Goal: Task Accomplishment & Management: Manage account settings

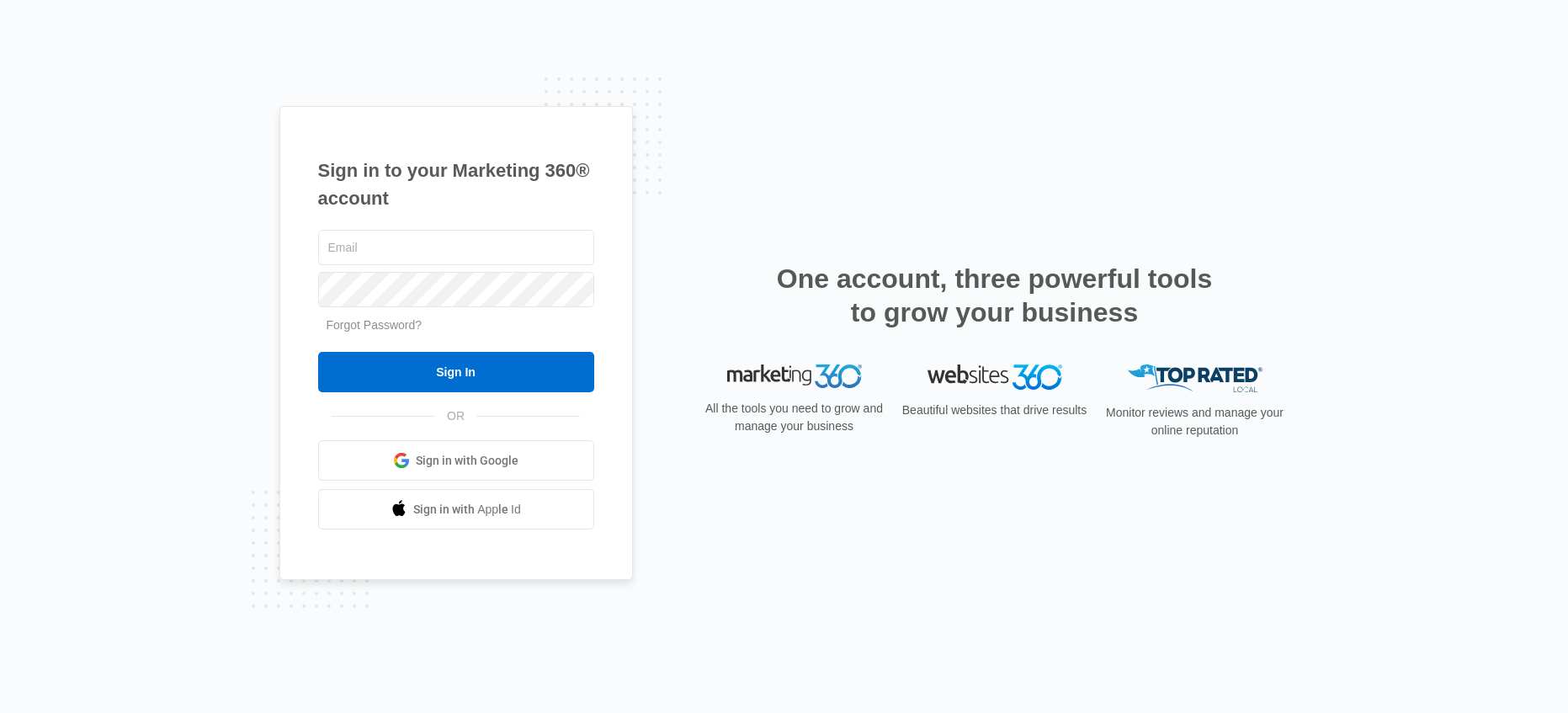
type input "[PERSON_NAME][EMAIL_ADDRESS][PERSON_NAME][DOMAIN_NAME]"
click at [256, 277] on div "Sign in to your Marketing 360® account [PERSON_NAME][EMAIL_ADDRESS][PERSON_NAME…" at bounding box center [784, 356] width 1568 height 713
click at [318, 352] on input "Sign In" at bounding box center [456, 372] width 276 height 40
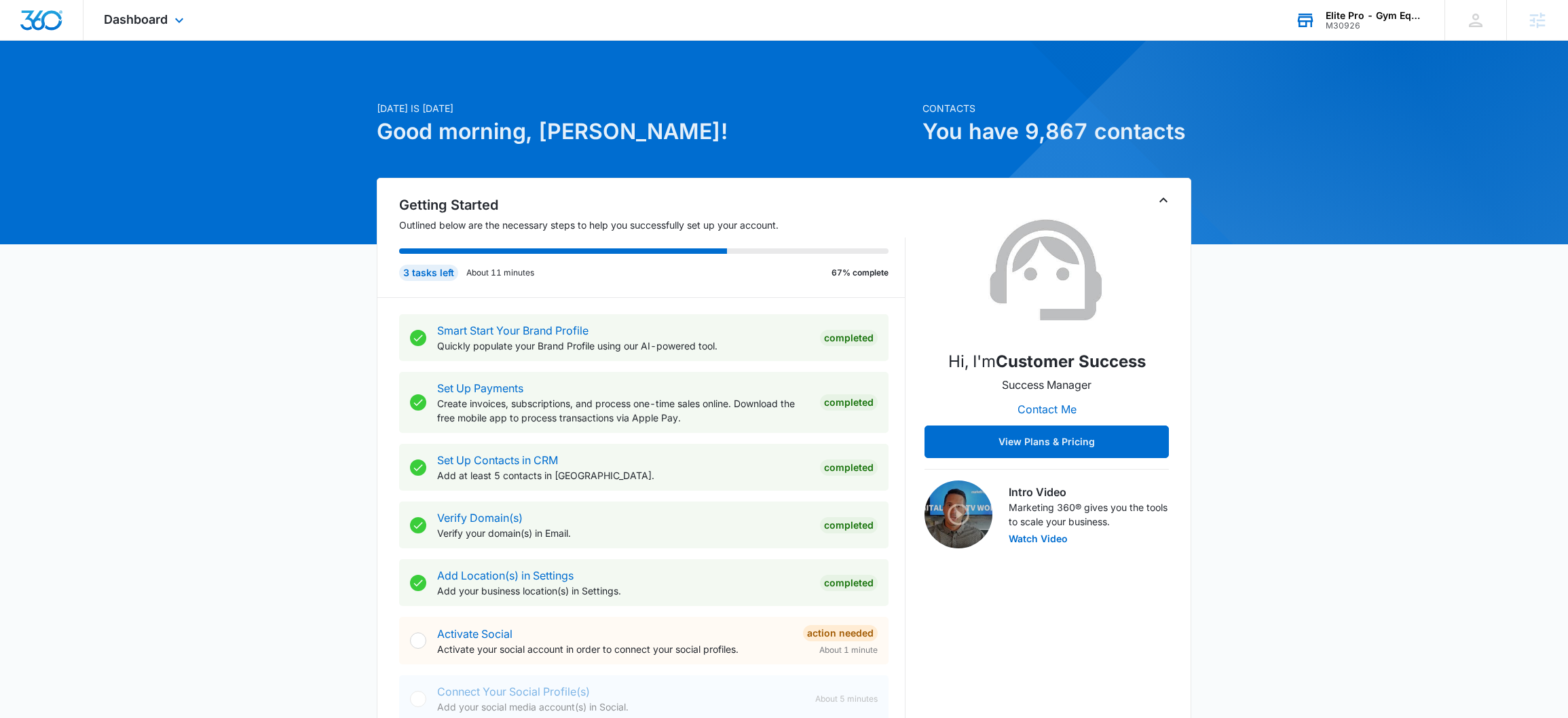
click at [1351, 18] on div "Elite Pro - Gym Equipment" at bounding box center [1375, 16] width 99 height 11
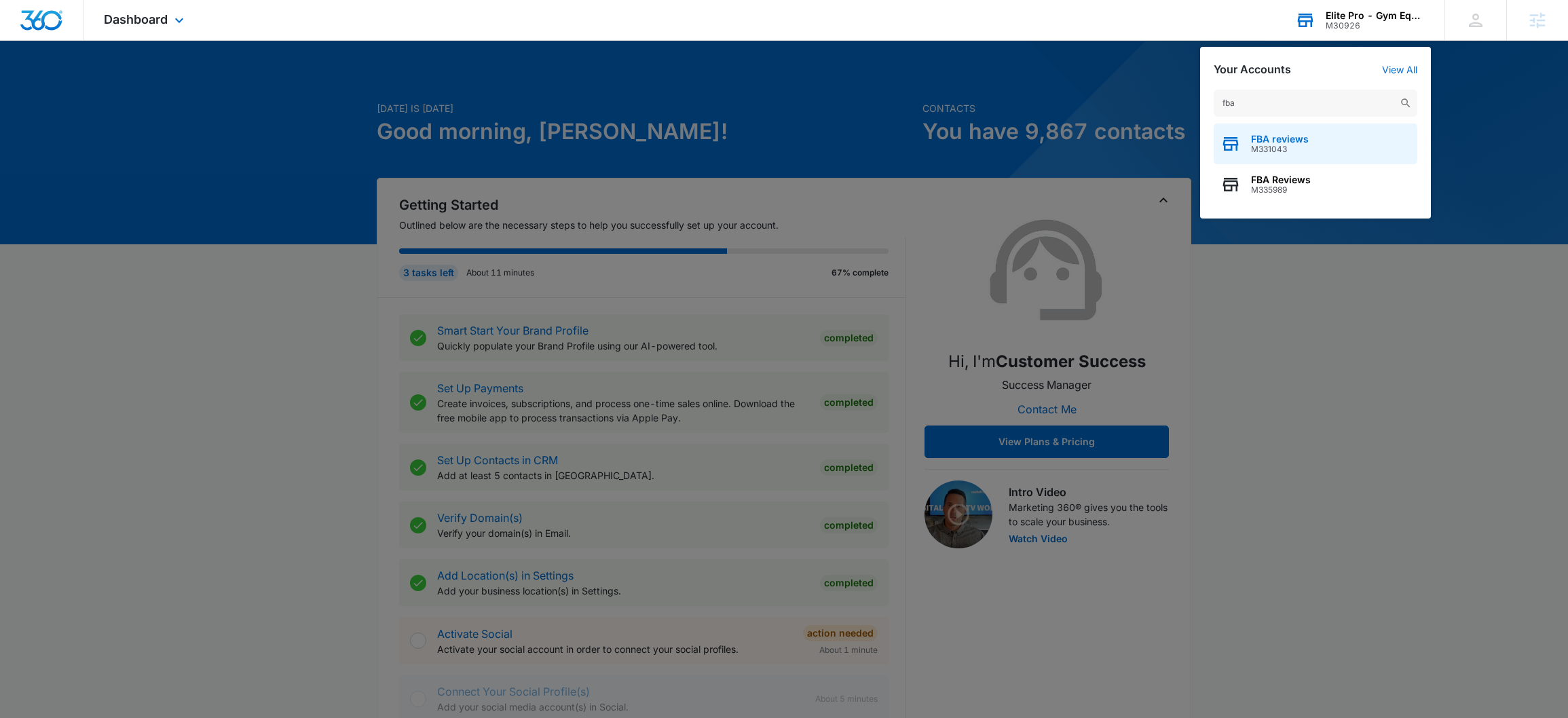
type input "fba"
click at [1295, 155] on div "FBA reviews M331043" at bounding box center [1315, 144] width 203 height 41
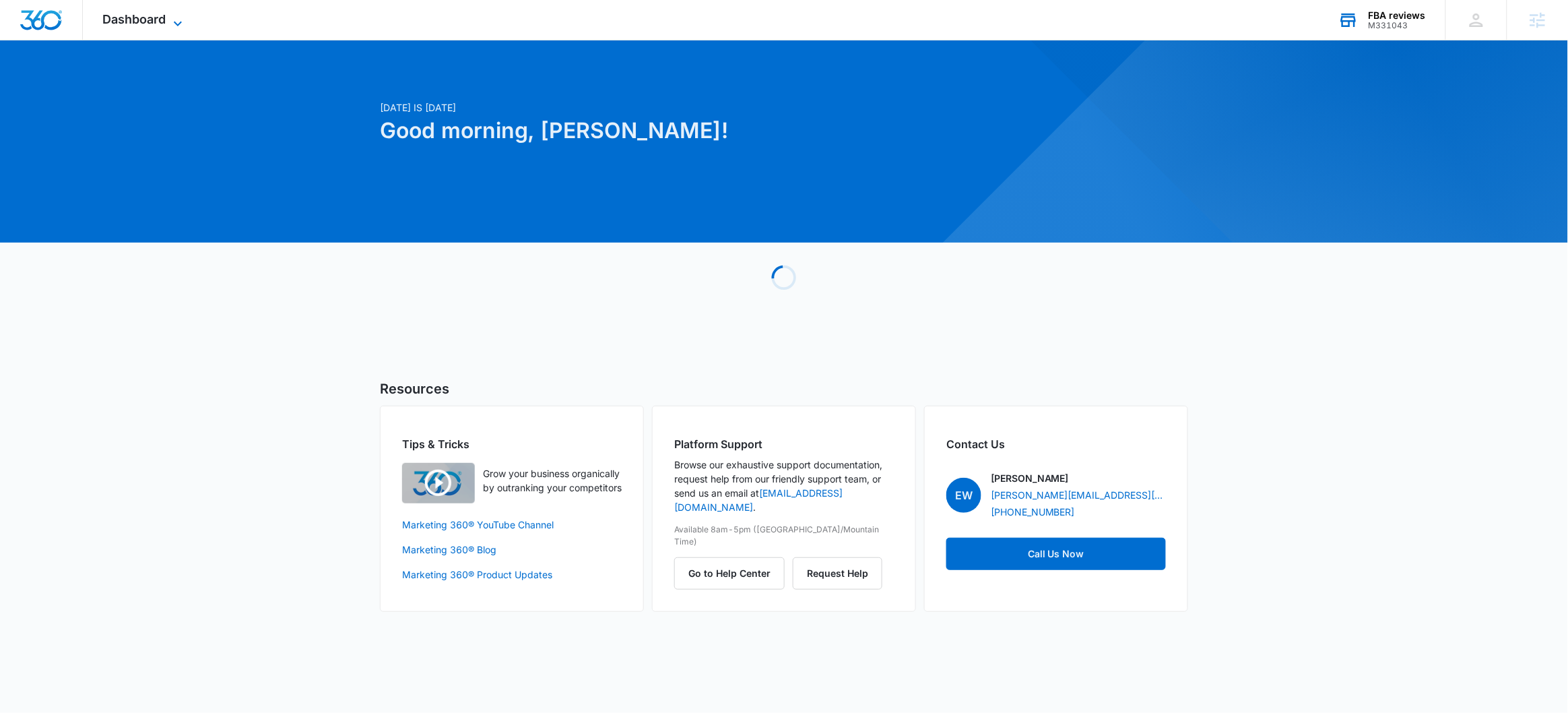
click at [150, 18] on span "Dashboard" at bounding box center [135, 19] width 63 height 14
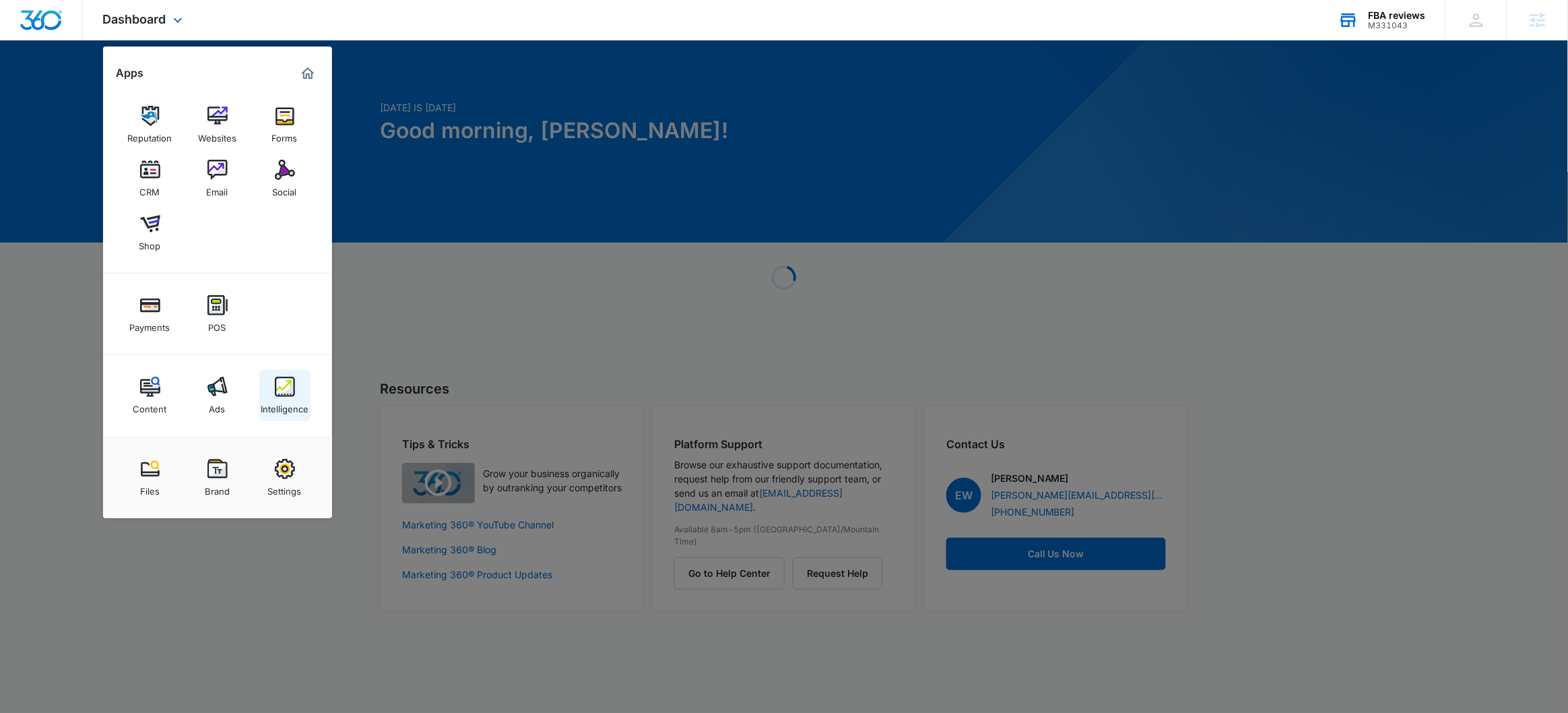
click at [292, 401] on div "Intelligence" at bounding box center [285, 406] width 48 height 18
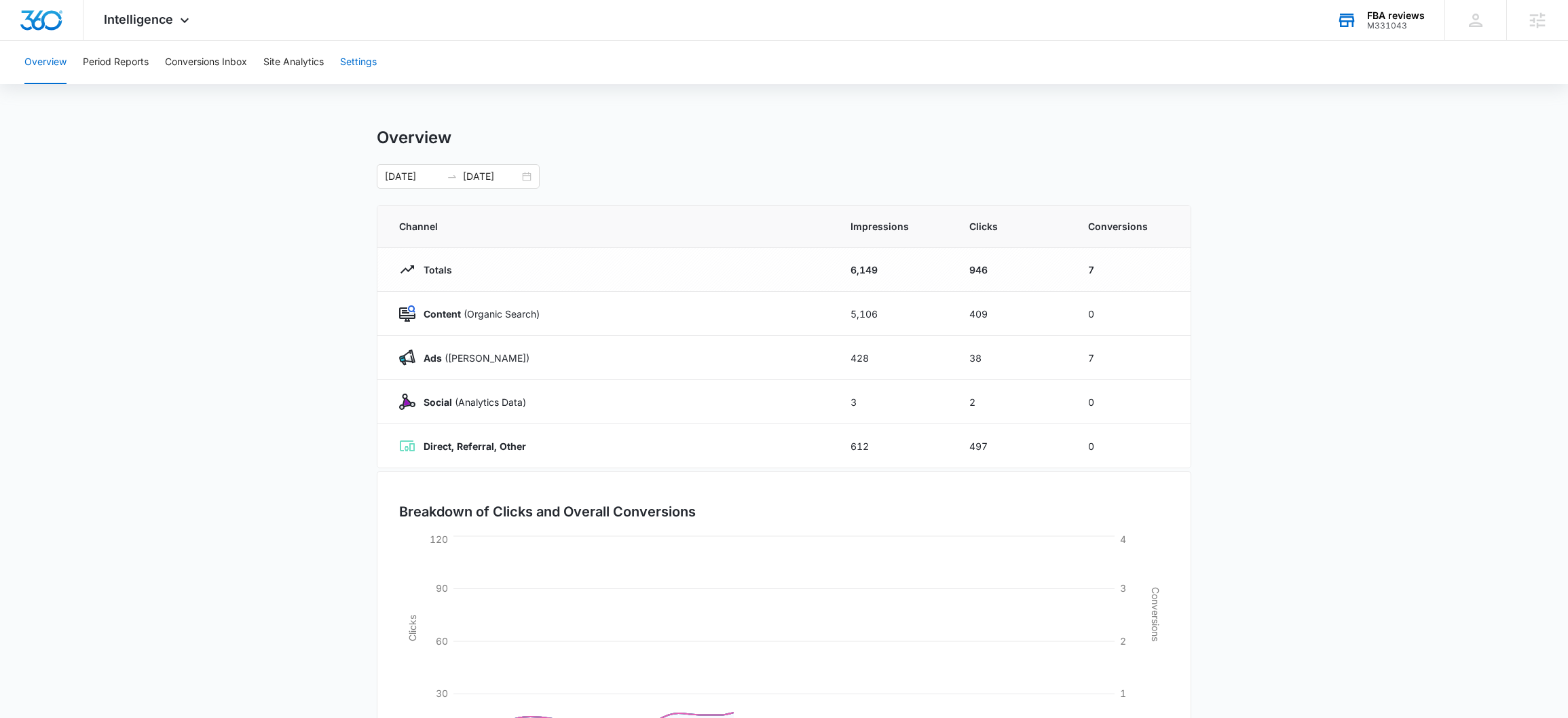
click at [376, 71] on button "Settings" at bounding box center [358, 62] width 37 height 44
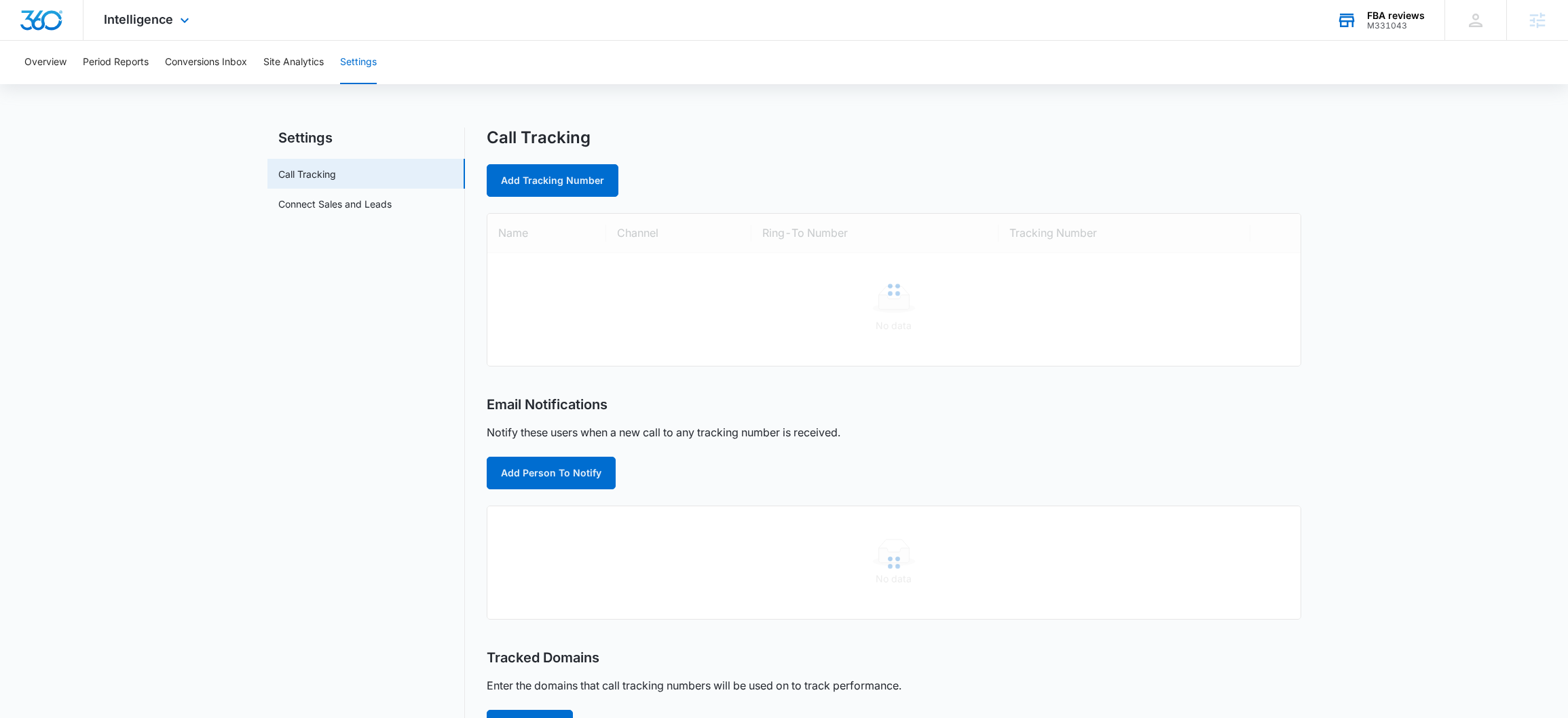
click at [152, 27] on div "Intelligence Apps Reputation Websites Forms CRM Email Social Shop Payments POS …" at bounding box center [148, 20] width 129 height 40
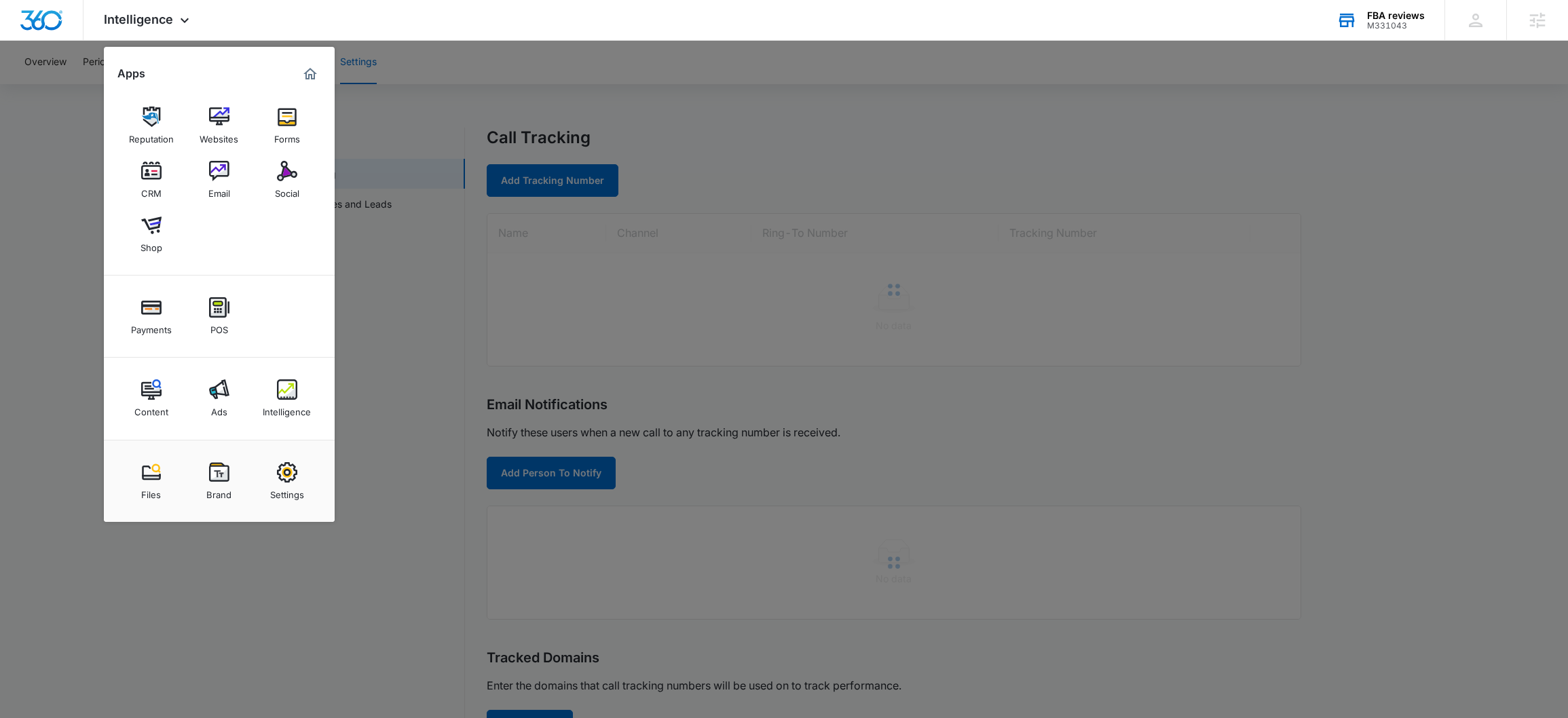
click at [302, 499] on div "Settings" at bounding box center [286, 492] width 34 height 18
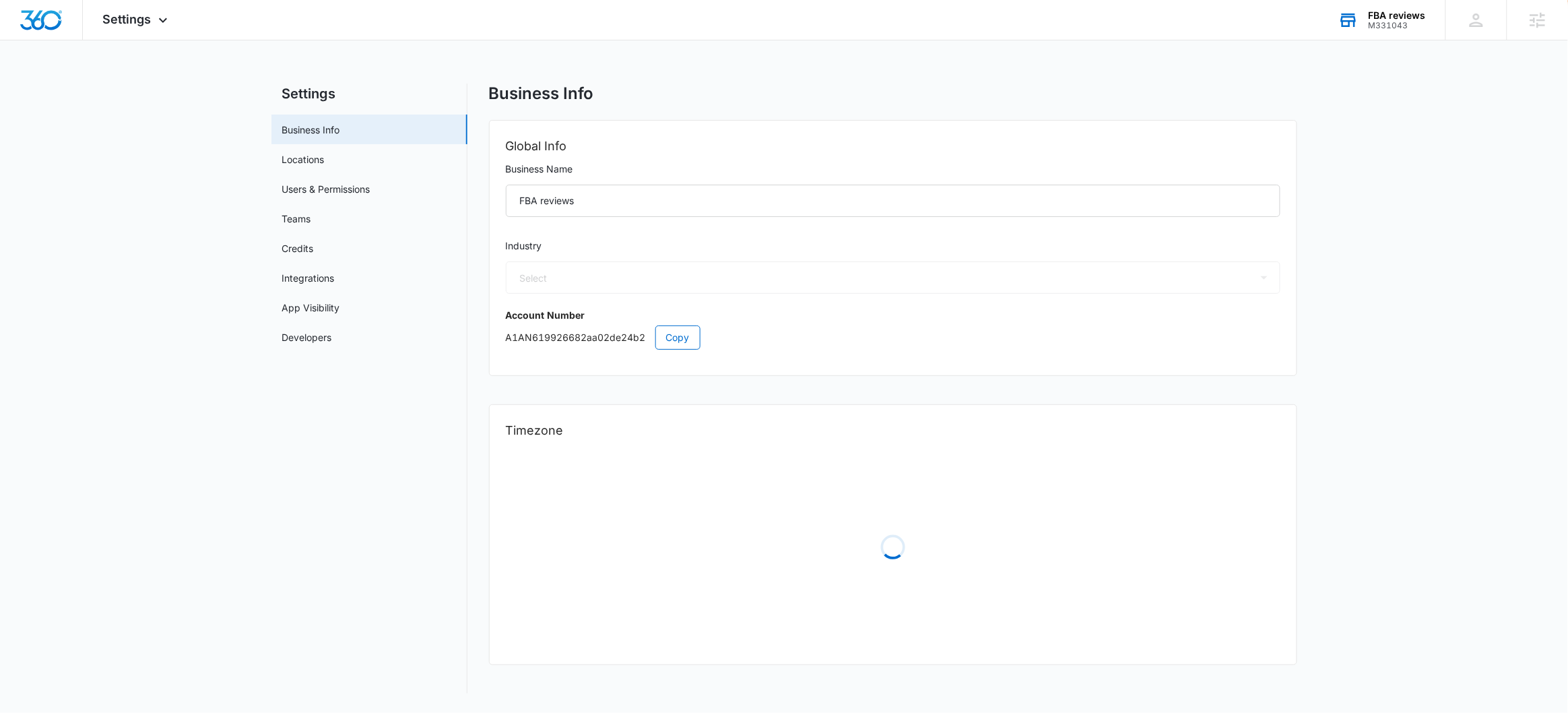
select select "32"
select select "US"
select select "America/Denver"
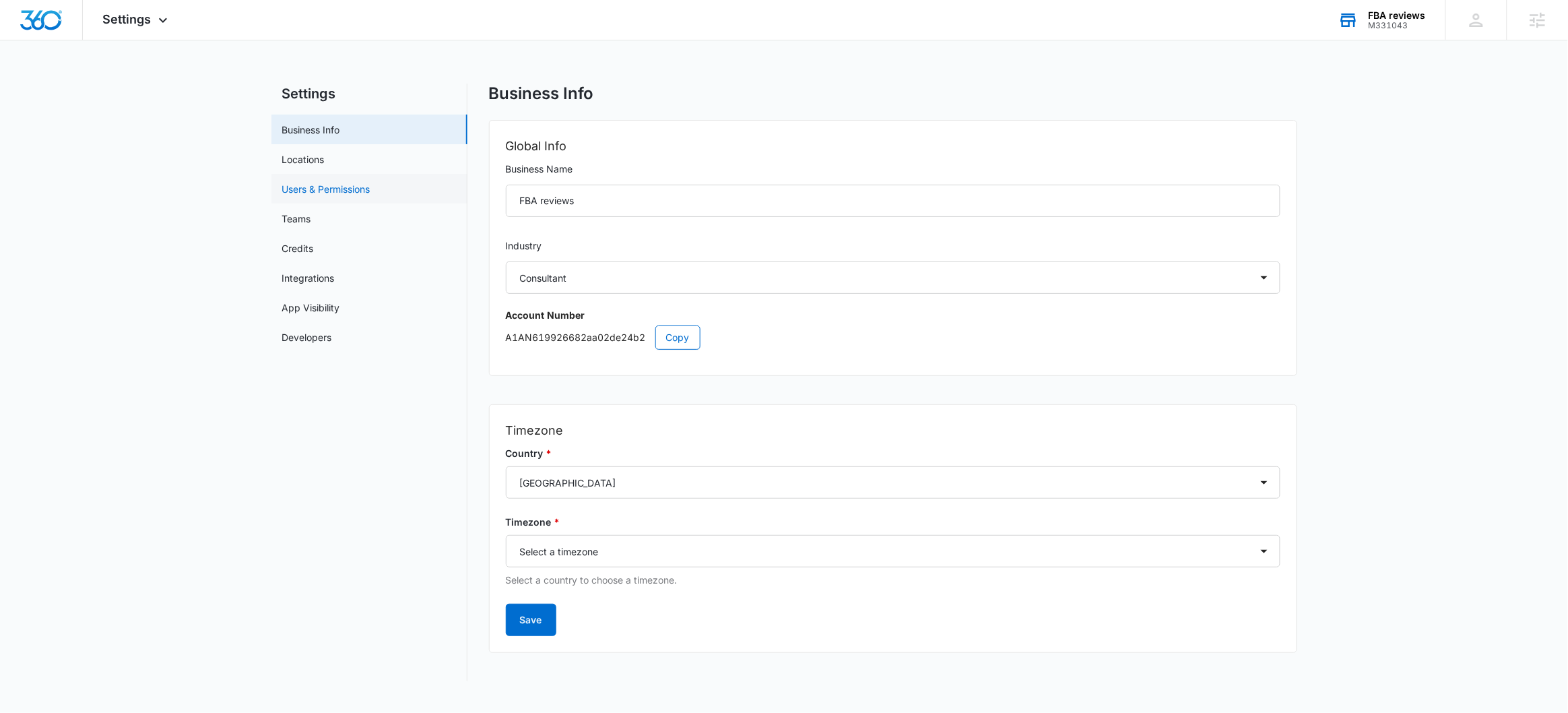
click at [326, 190] on link "Users & Permissions" at bounding box center [326, 189] width 89 height 14
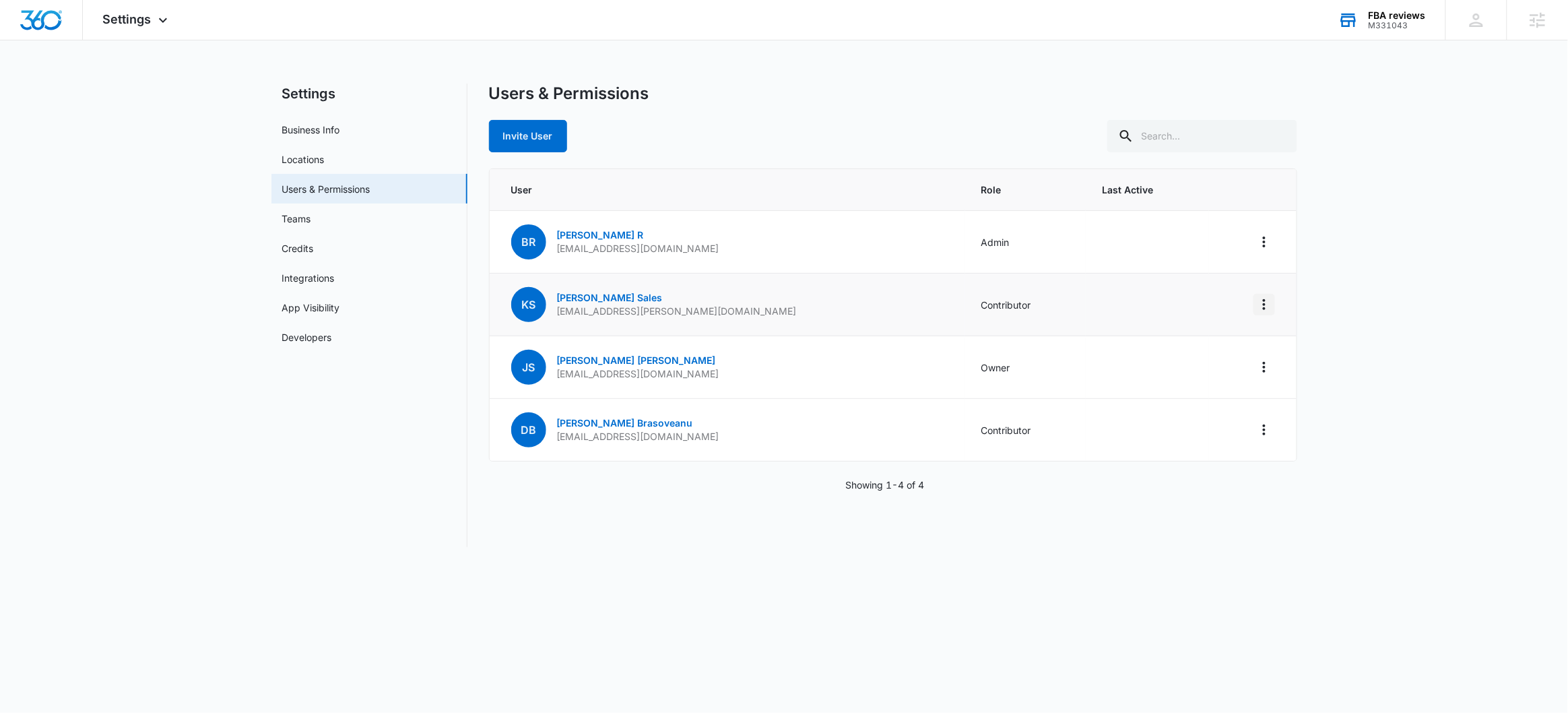
click at [1261, 304] on icon "Actions" at bounding box center [1265, 305] width 16 height 16
click at [572, 295] on link "Karla Sales" at bounding box center [610, 297] width 106 height 12
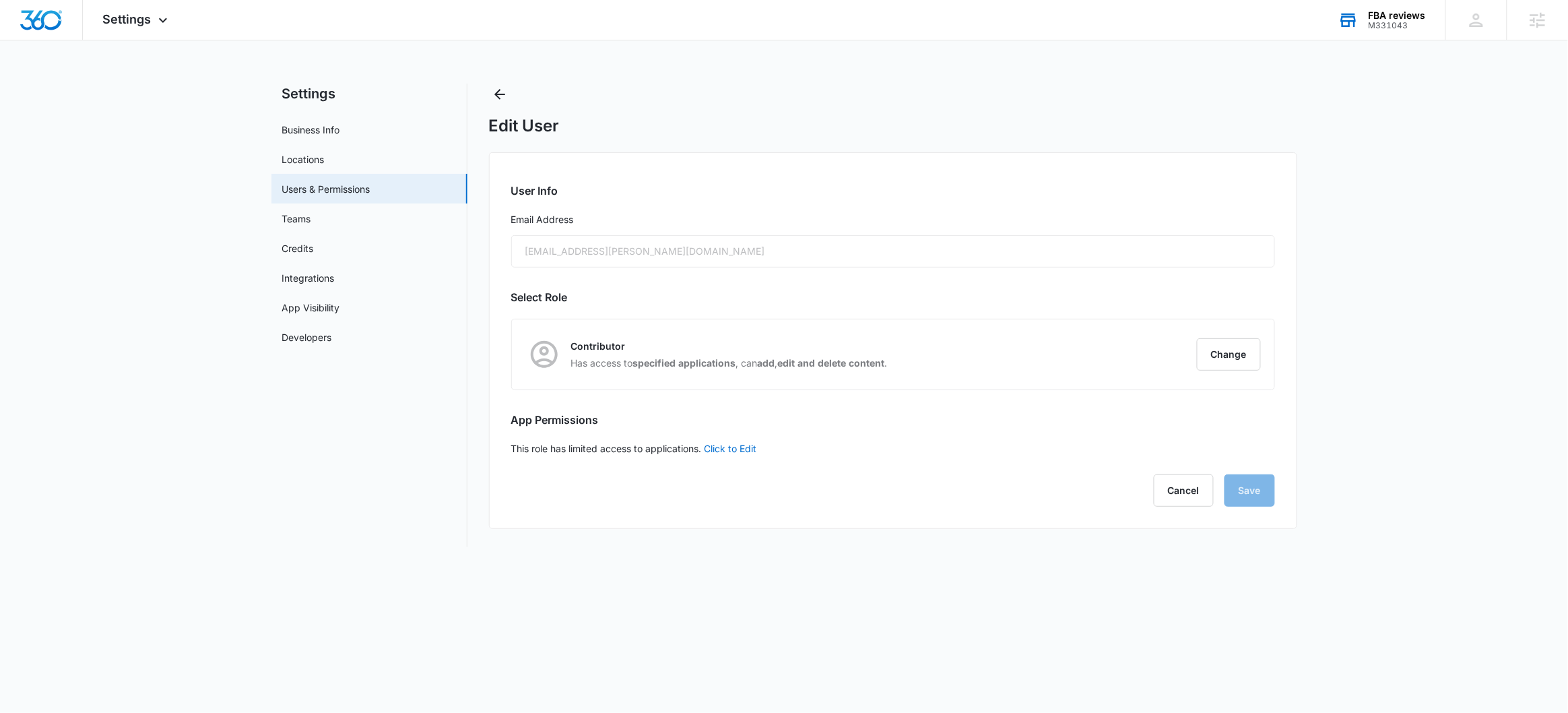
click at [667, 253] on div "sales+karla@fbareviews.com" at bounding box center [893, 251] width 764 height 32
click at [1181, 484] on button "Cancel" at bounding box center [1184, 490] width 60 height 32
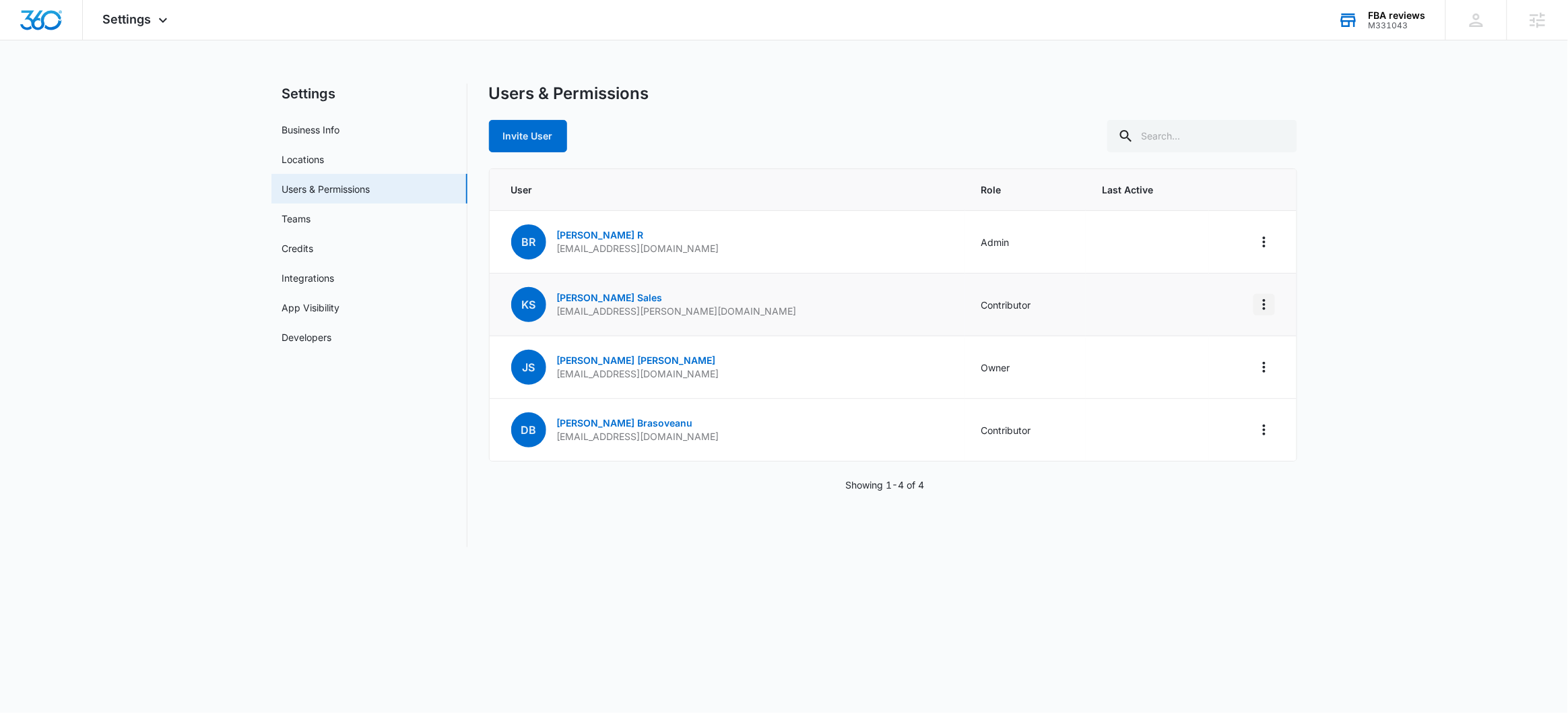
click at [1271, 310] on icon "Actions" at bounding box center [1265, 305] width 16 height 16
click at [1186, 365] on div "Remove User" at bounding box center [1197, 363] width 90 height 10
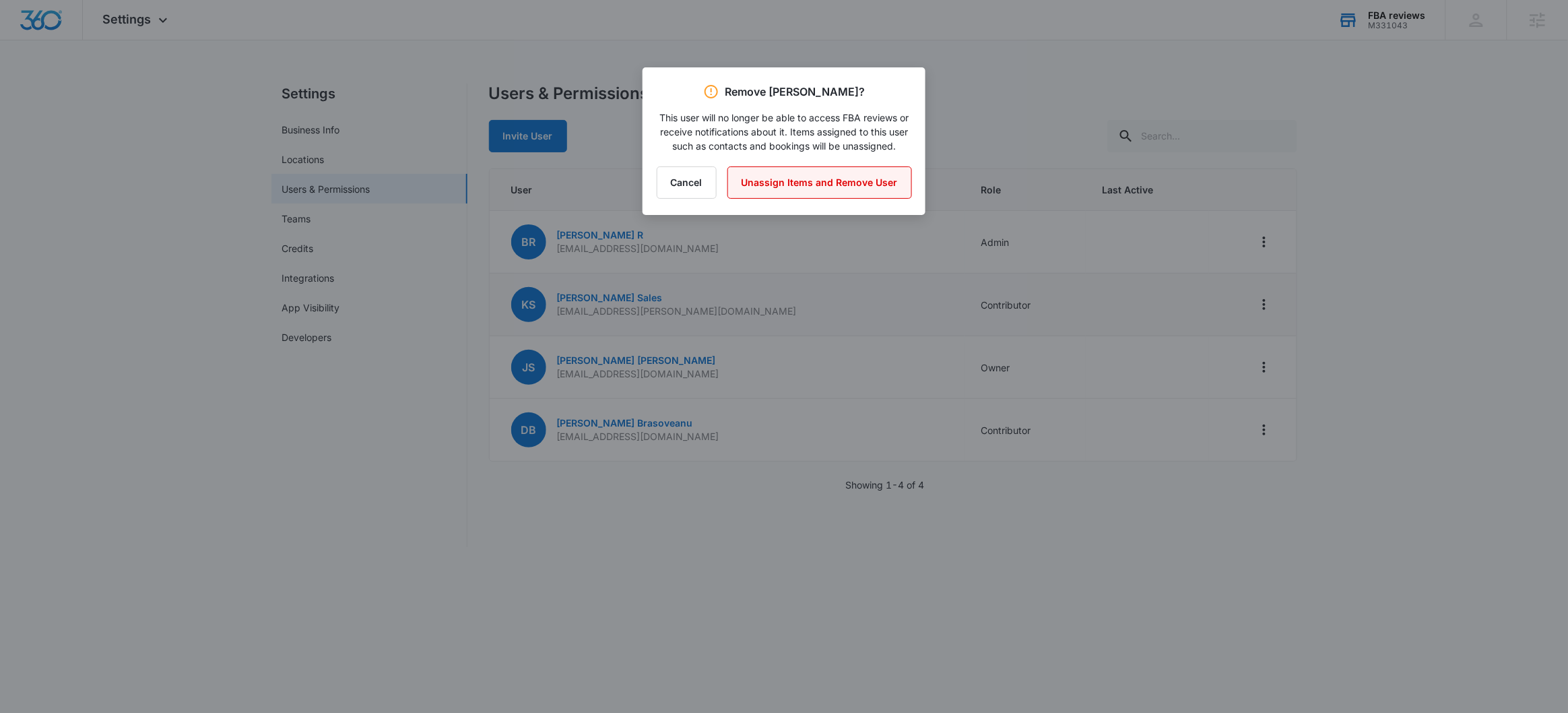
click at [776, 185] on button "Unassign Items and Remove User" at bounding box center [820, 182] width 185 height 32
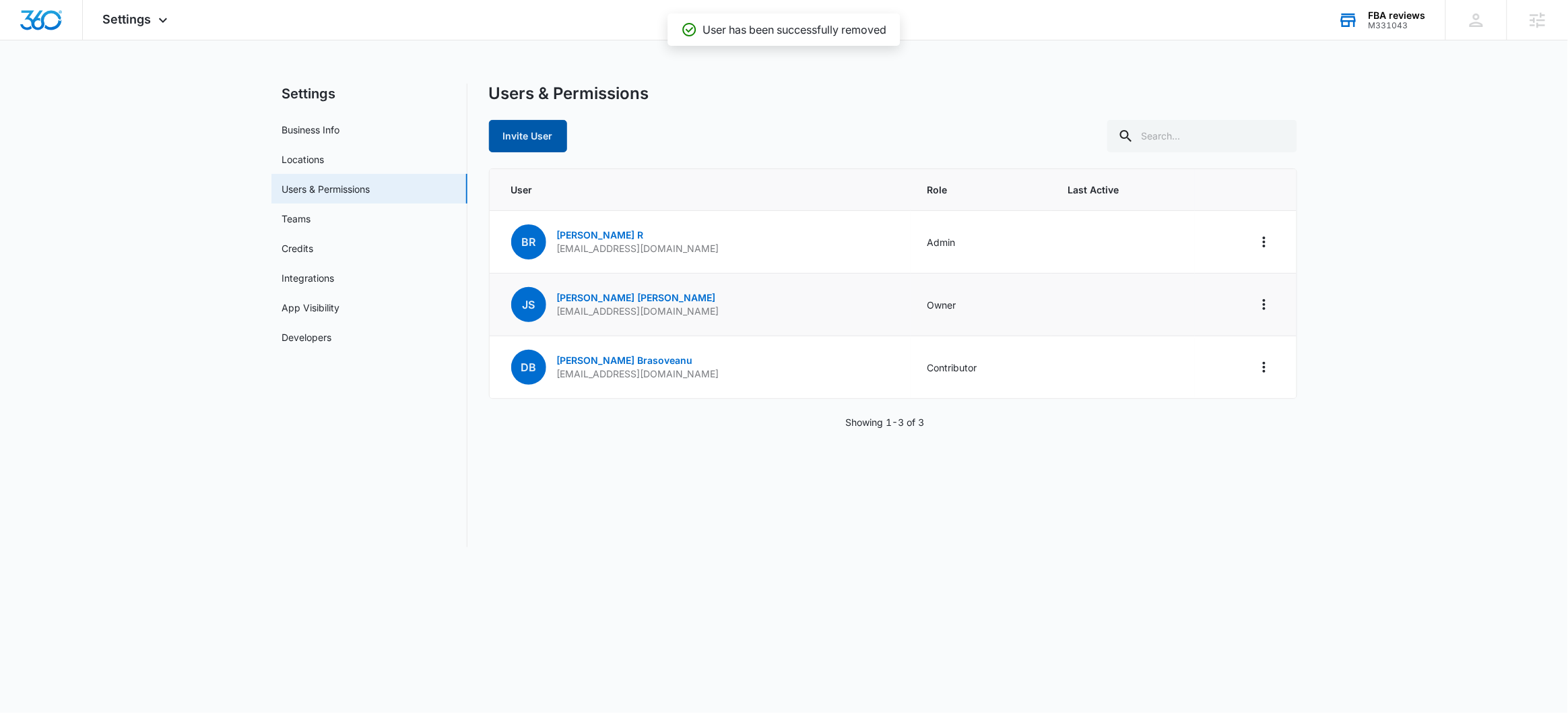
click at [498, 131] on button "Invite User" at bounding box center [528, 136] width 78 height 32
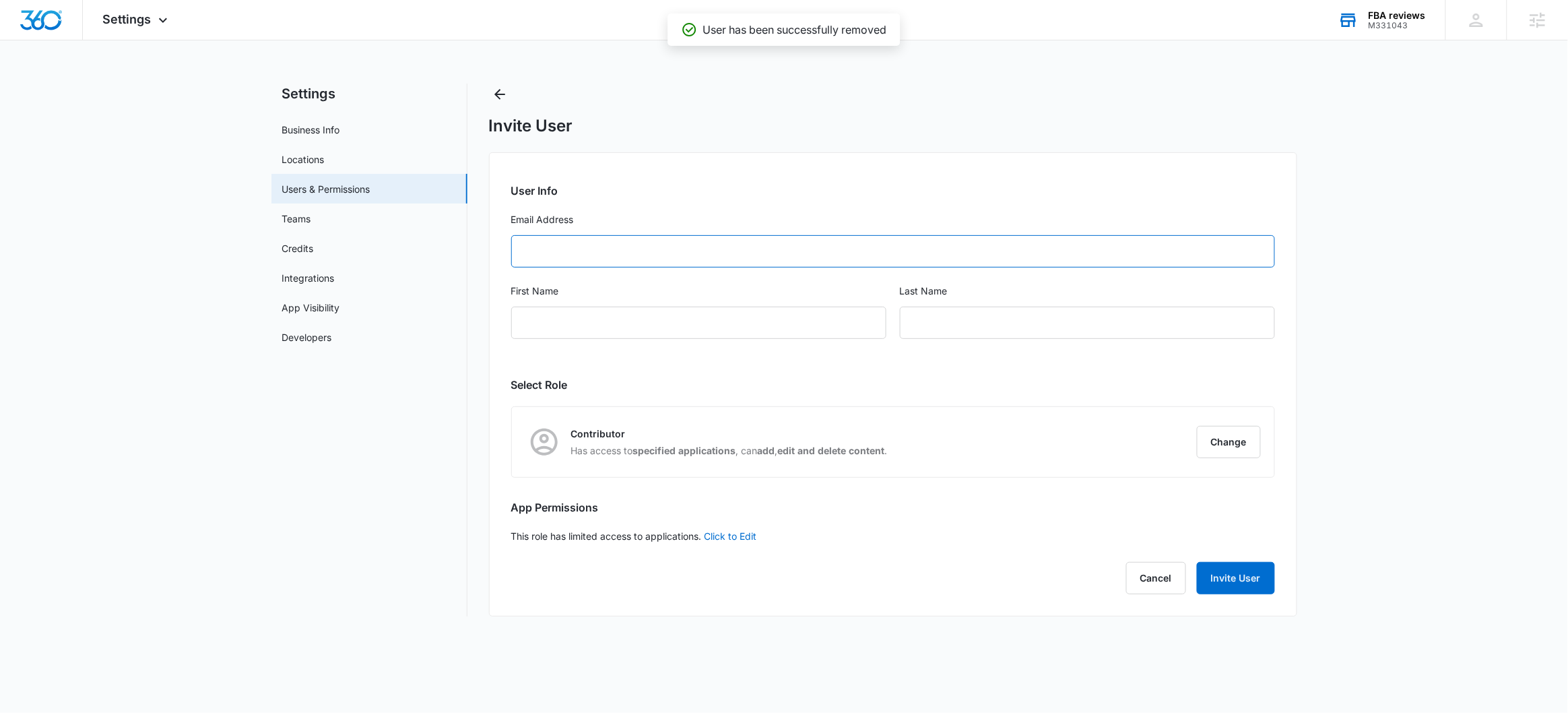
click at [601, 244] on input "Email Address" at bounding box center [893, 251] width 764 height 32
paste input "sales@fbareviews.com"
type input "sales@fbareviews.com"
click at [583, 320] on input "First Name" at bounding box center [699, 322] width 375 height 32
type input "Karla"
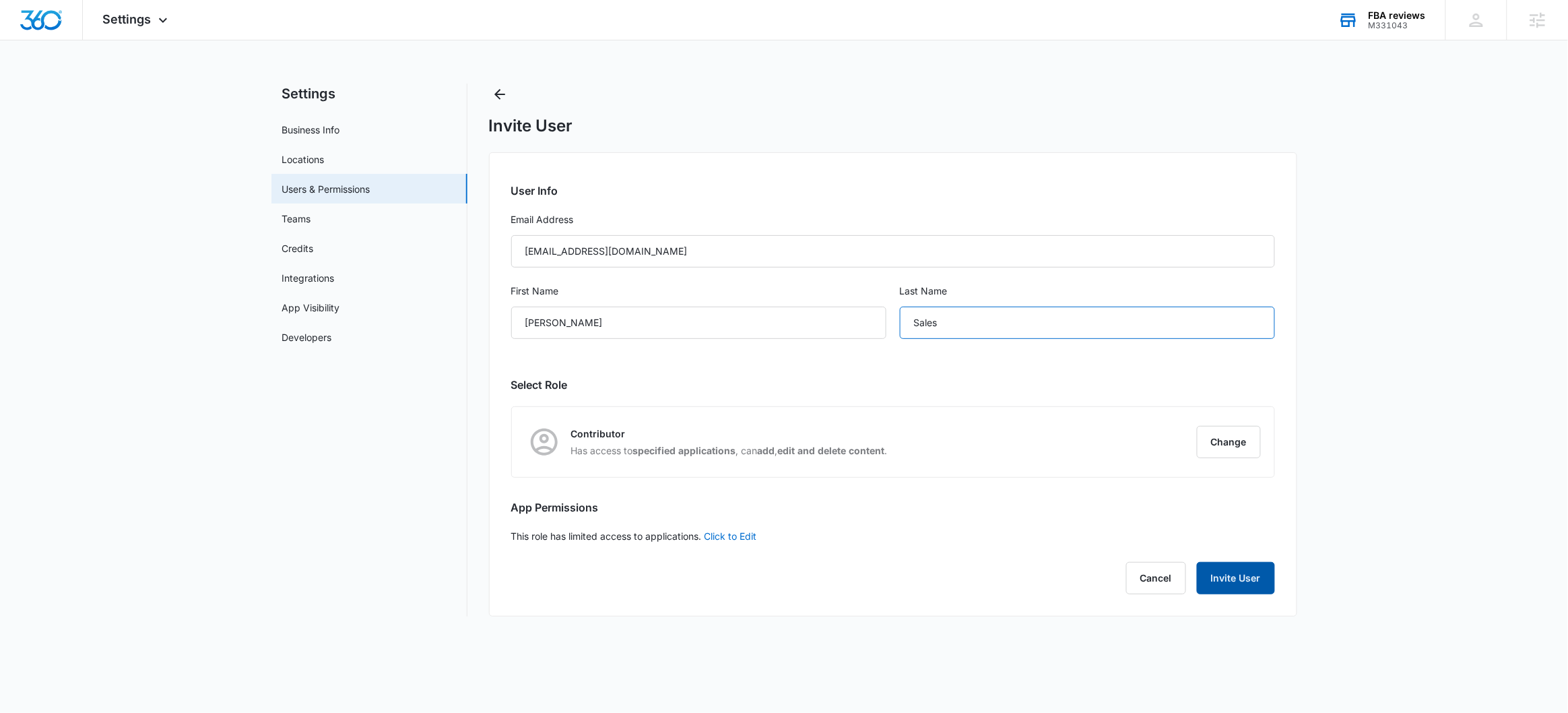
type input "Sales"
click at [1262, 571] on button "Invite User" at bounding box center [1236, 578] width 78 height 32
